Goal: Transaction & Acquisition: Purchase product/service

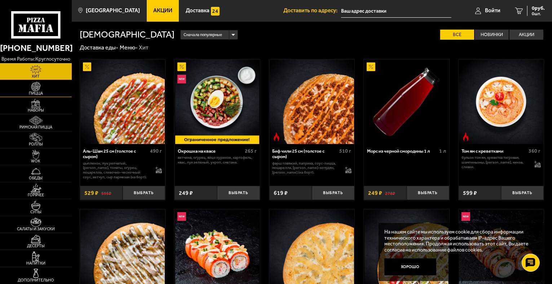
click at [40, 85] on img at bounding box center [36, 86] width 22 height 9
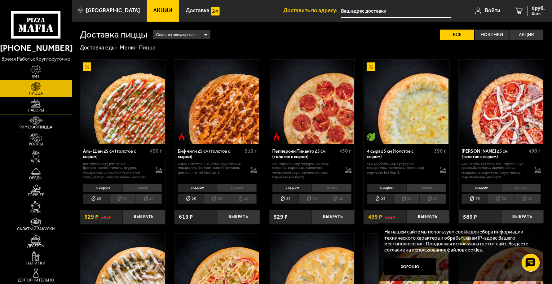
click at [34, 110] on span "Наборы" at bounding box center [36, 110] width 72 height 4
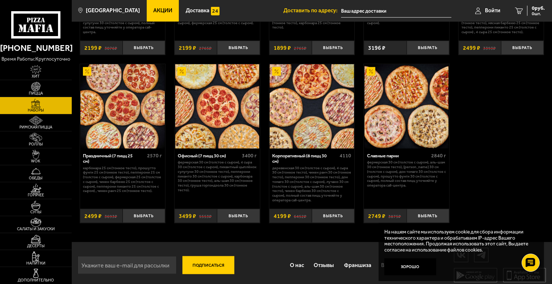
scroll to position [883, 0]
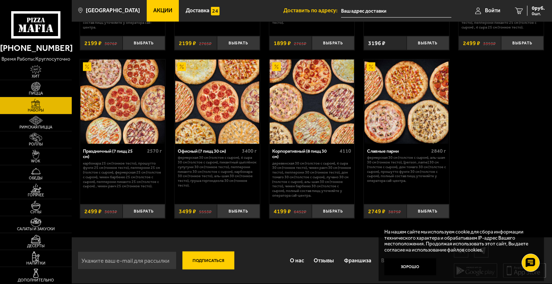
click at [226, 132] on img at bounding box center [217, 101] width 84 height 84
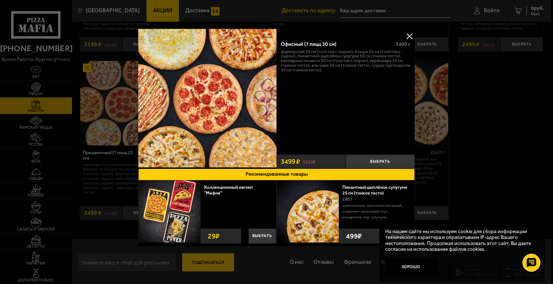
click at [408, 36] on button at bounding box center [409, 36] width 11 height 11
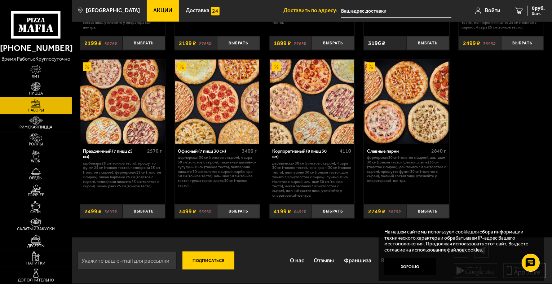
scroll to position [883, 0]
